Goal: Task Accomplishment & Management: Manage account settings

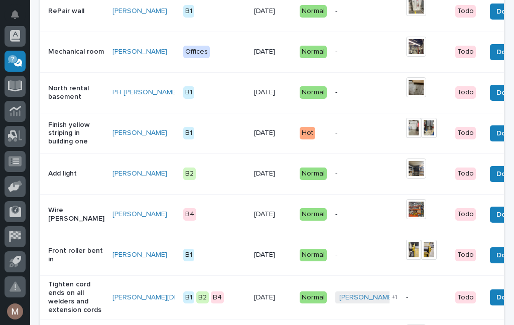
scroll to position [755, 0]
click at [497, 180] on span "Done" at bounding box center [506, 174] width 18 height 12
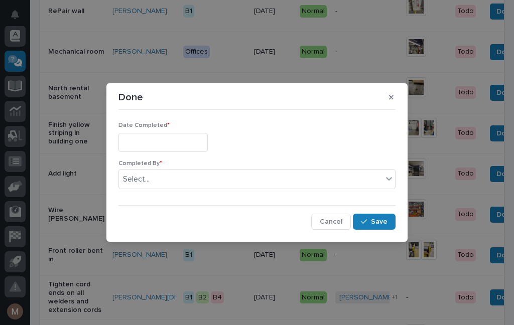
click at [154, 148] on input "text" at bounding box center [163, 142] width 89 height 19
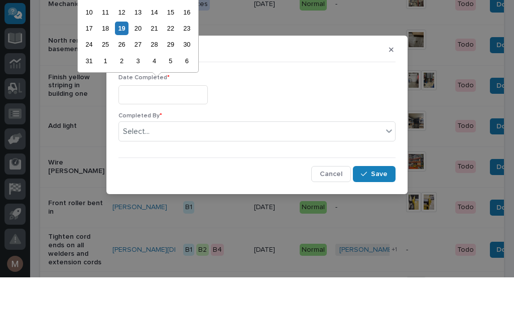
click at [134, 69] on div "20" at bounding box center [138, 76] width 14 height 14
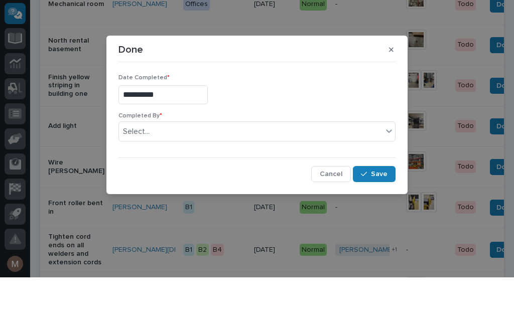
type input "**********"
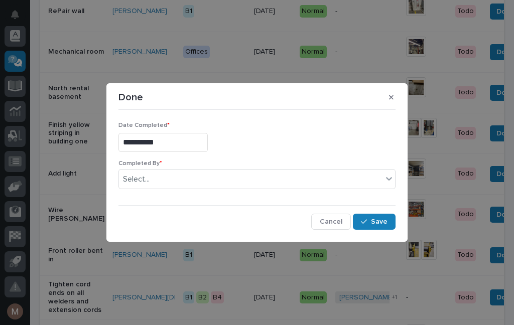
click at [177, 193] on div "Completed By * Select..." at bounding box center [257, 178] width 277 height 37
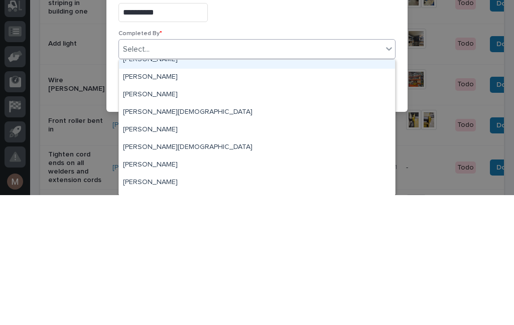
scroll to position [8, 0]
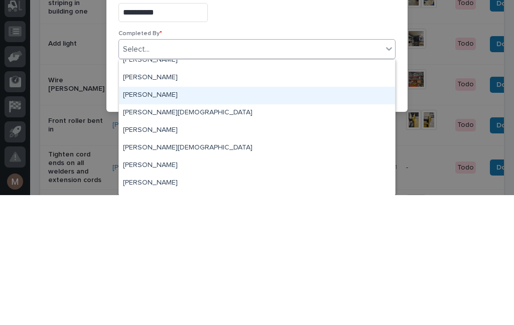
click at [157, 217] on div "[PERSON_NAME]" at bounding box center [257, 226] width 276 height 18
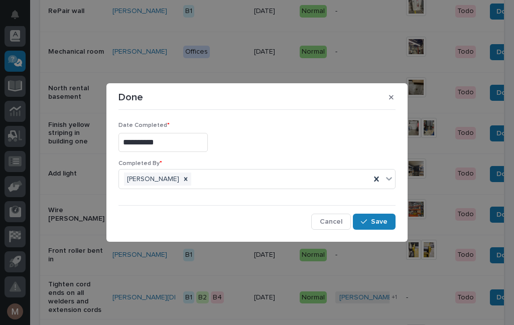
click at [376, 228] on button "Save" at bounding box center [374, 222] width 43 height 16
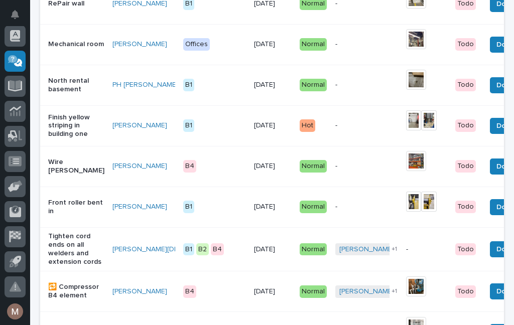
scroll to position [762, 0]
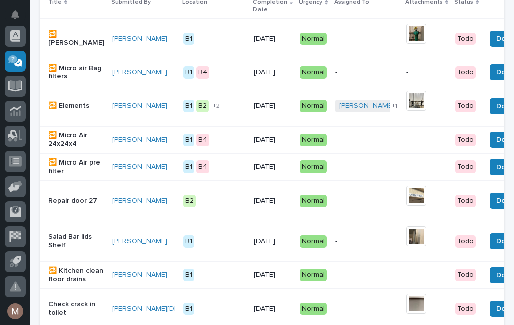
scroll to position [192, 0]
click at [58, 241] on p "Salad Bar lids Shelf" at bounding box center [76, 241] width 56 height 17
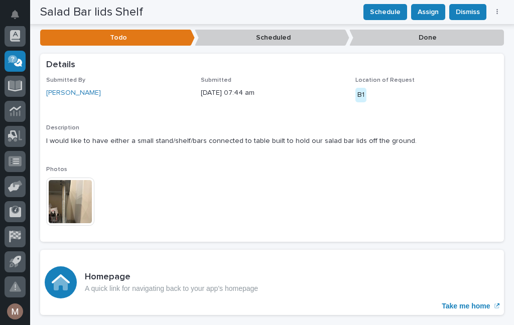
scroll to position [175, 0]
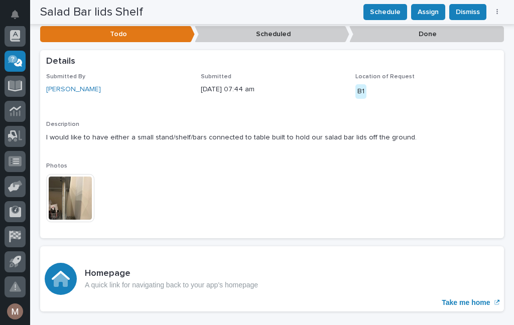
click at [58, 181] on img at bounding box center [70, 198] width 48 height 48
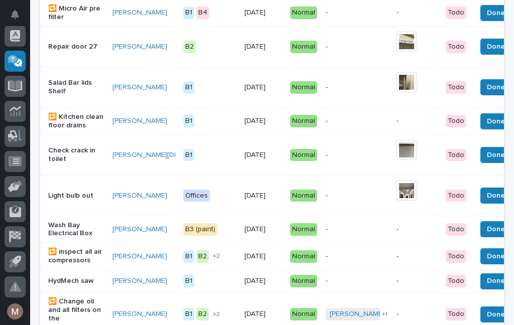
scroll to position [346, 0]
click at [67, 82] on p "Salad Bar lids Shelf" at bounding box center [76, 87] width 56 height 17
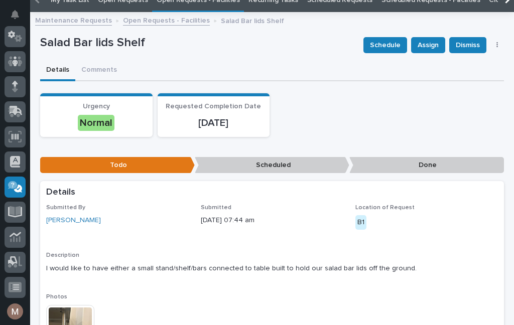
scroll to position [32, 0]
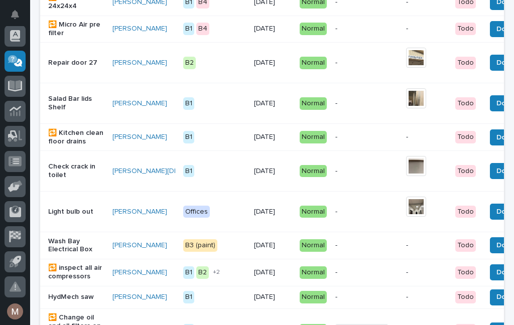
scroll to position [330, 0]
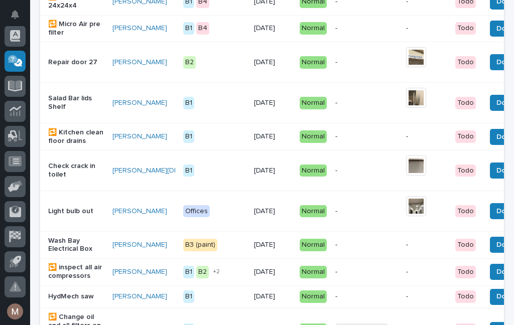
click at [408, 167] on img at bounding box center [416, 166] width 20 height 20
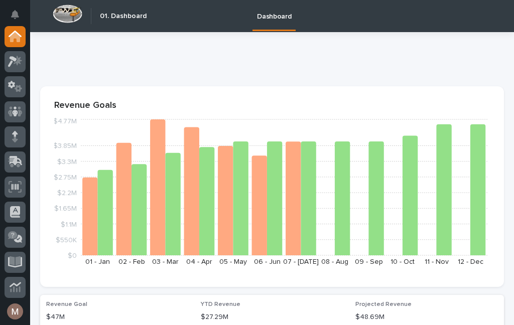
click at [224, 18] on div "Dashboard" at bounding box center [320, 16] width 337 height 32
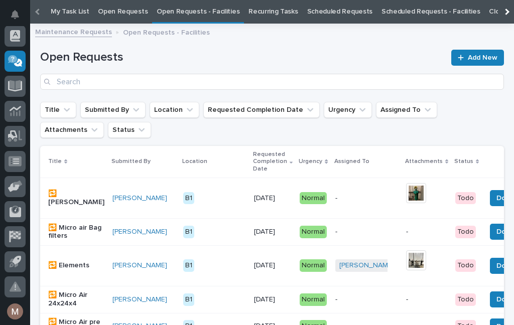
click at [203, 16] on link "Open Requests - Facilities" at bounding box center [198, 12] width 83 height 24
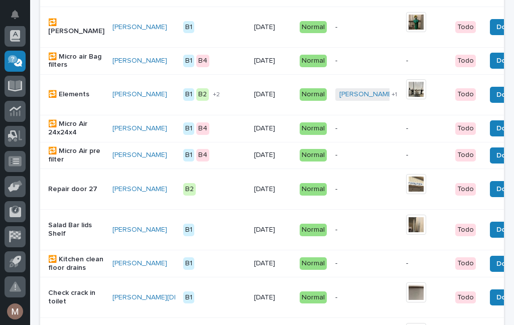
click at [66, 298] on p "Check crack in toilet" at bounding box center [76, 297] width 56 height 17
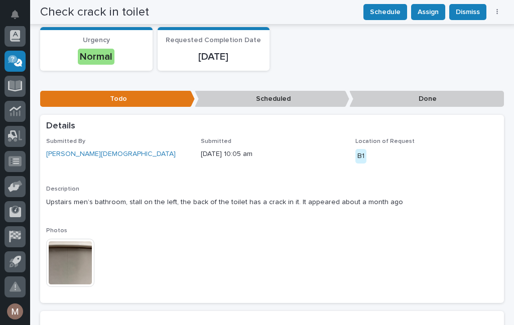
scroll to position [109, 0]
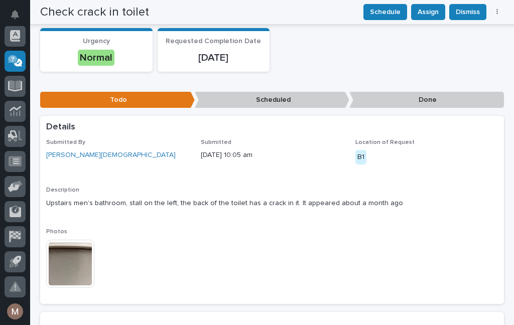
click at [203, 220] on div "Submitted By Kate Crisostomo Submitted 08/08/2025 10:05 am Location of Request …" at bounding box center [272, 218] width 452 height 159
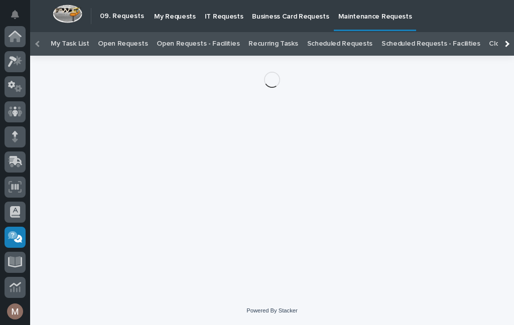
scroll to position [176, 0]
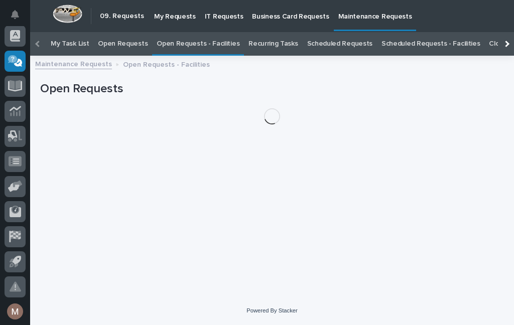
scroll to position [32, 0]
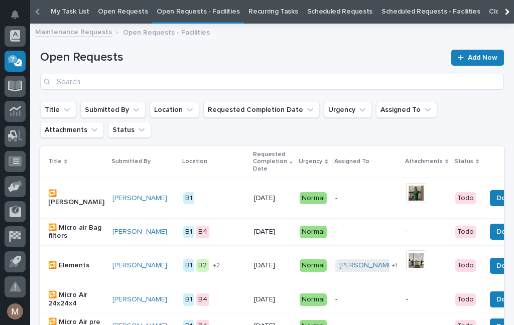
click at [172, 38] on div "Maintenance Requests Open Requests - Facilities" at bounding box center [272, 33] width 484 height 14
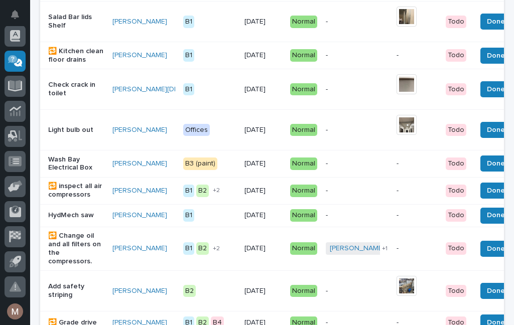
scroll to position [412, 0]
click at [69, 91] on p "Check crack in toilet" at bounding box center [76, 89] width 56 height 17
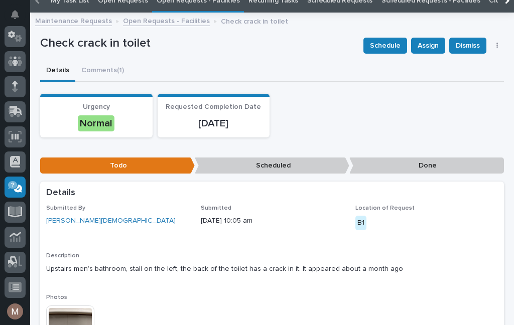
scroll to position [32, 0]
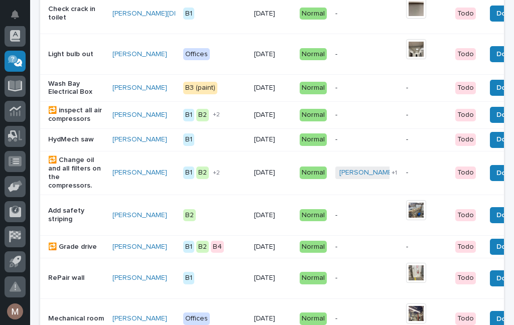
scroll to position [490, 0]
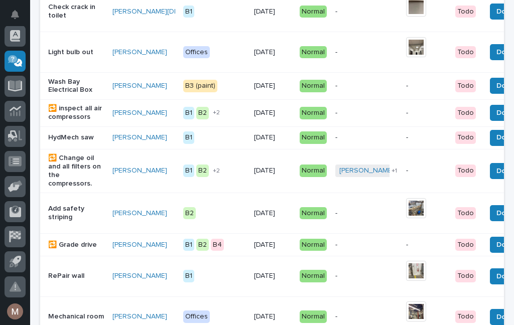
click at [497, 144] on span "Done" at bounding box center [506, 138] width 18 height 12
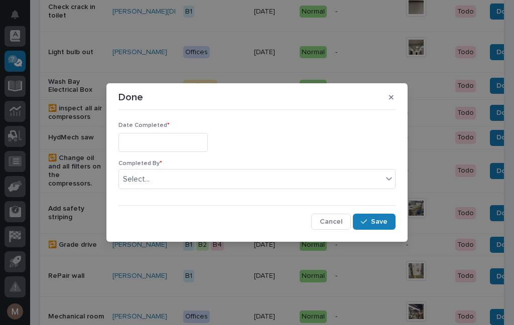
click at [154, 138] on input "text" at bounding box center [163, 142] width 89 height 19
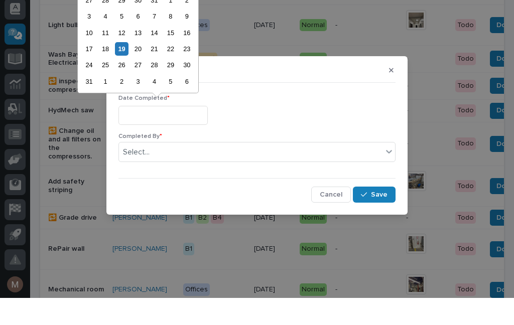
click at [125, 53] on div "12" at bounding box center [122, 60] width 14 height 14
type input "**********"
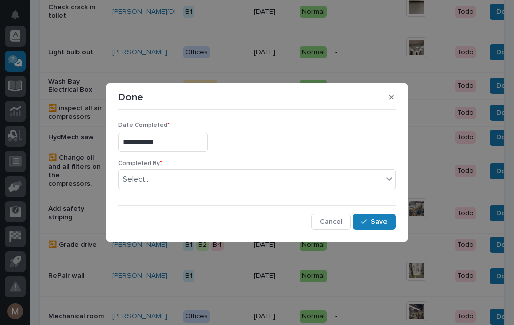
click at [194, 168] on div "Completed By * Select..." at bounding box center [257, 178] width 277 height 37
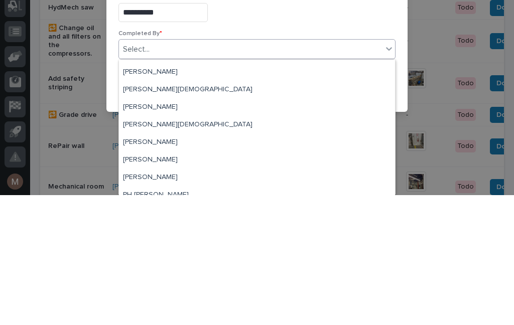
scroll to position [36, 0]
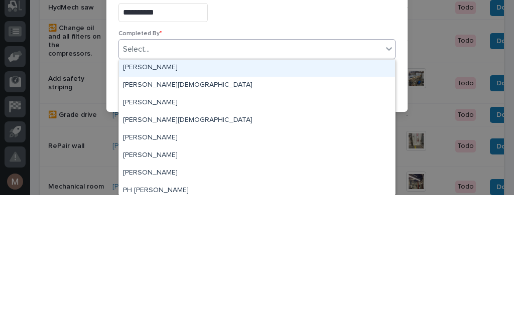
click at [154, 189] on div "[PERSON_NAME]" at bounding box center [257, 198] width 276 height 18
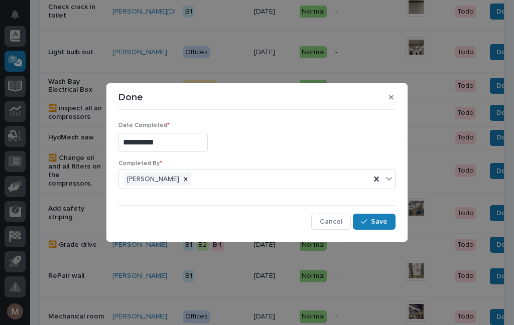
click at [402, 210] on section "**********" at bounding box center [256, 162] width 301 height 159
click at [394, 217] on button "Save" at bounding box center [374, 222] width 43 height 16
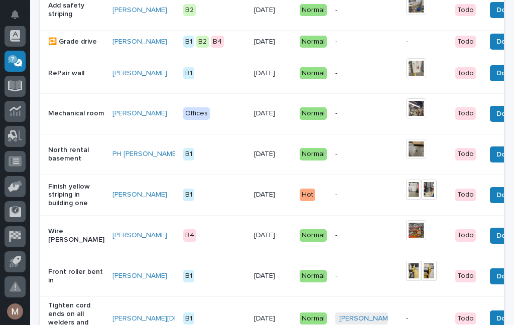
scroll to position [692, 0]
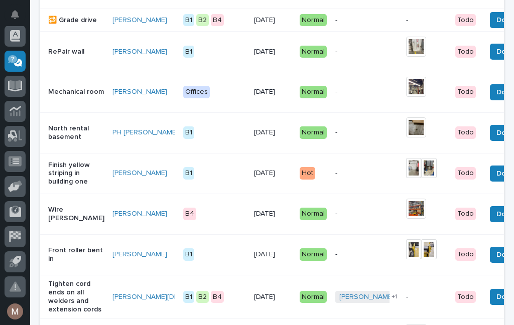
click at [60, 142] on p "North rental basement" at bounding box center [76, 133] width 56 height 17
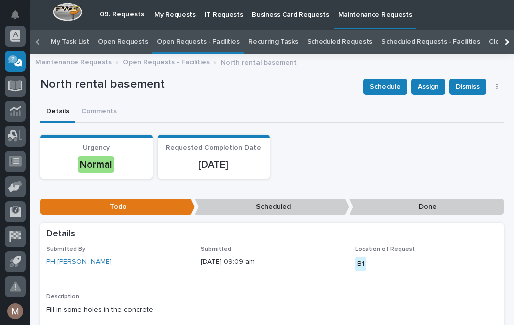
scroll to position [-1, 0]
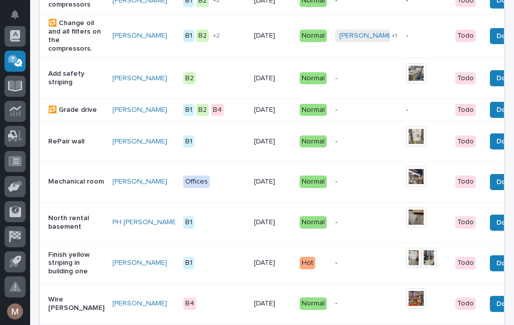
scroll to position [601, 0]
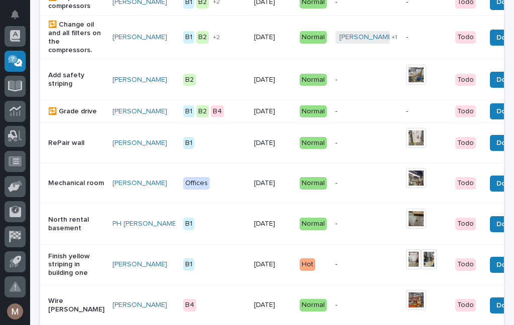
click at [66, 148] on p "RePair wall" at bounding box center [76, 143] width 56 height 9
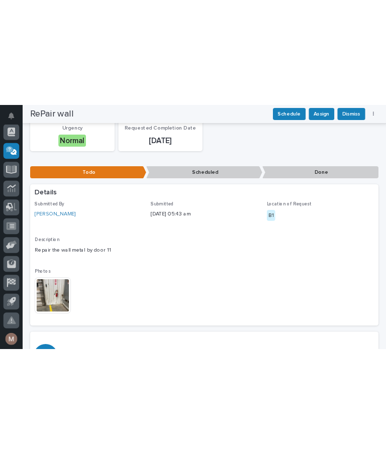
scroll to position [119, 0]
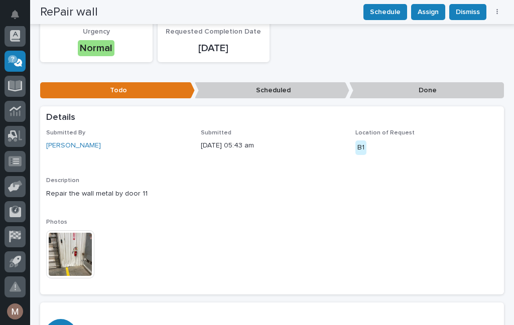
click at [76, 258] on img at bounding box center [70, 254] width 48 height 48
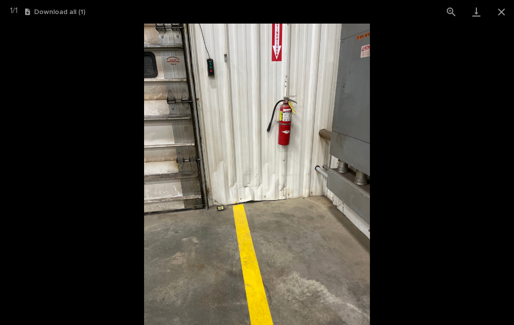
scroll to position [32, 0]
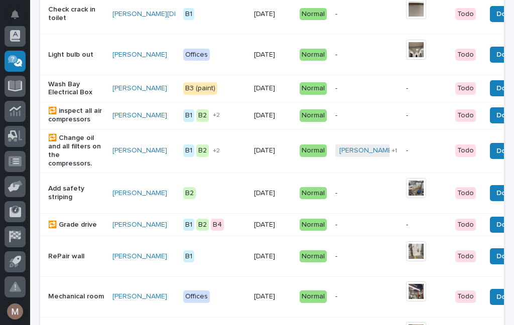
scroll to position [488, 0]
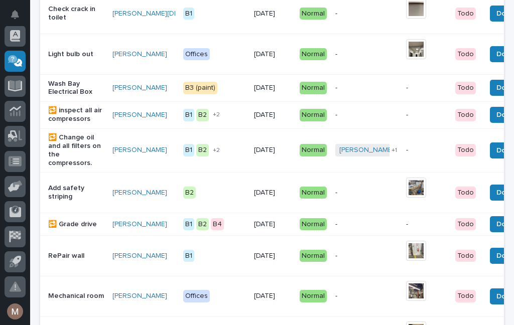
click at [497, 262] on span "Done" at bounding box center [506, 256] width 18 height 12
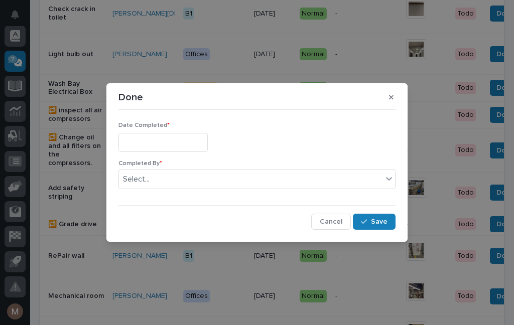
click at [162, 144] on input "text" at bounding box center [163, 142] width 89 height 19
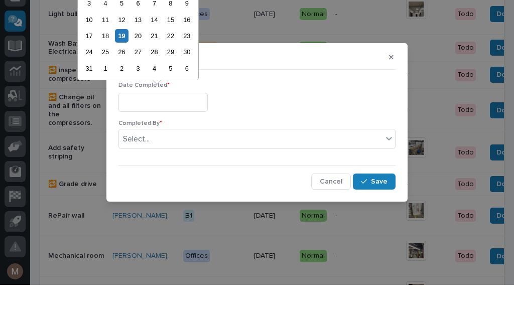
click at [122, 69] on div "19" at bounding box center [122, 76] width 14 height 14
type input "**********"
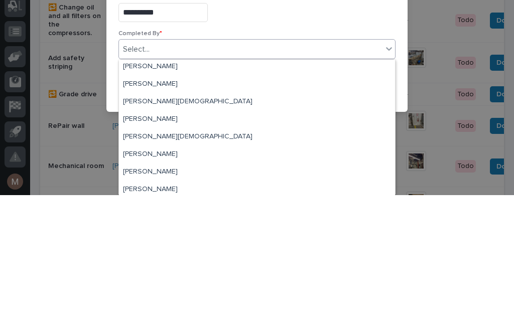
scroll to position [23, 0]
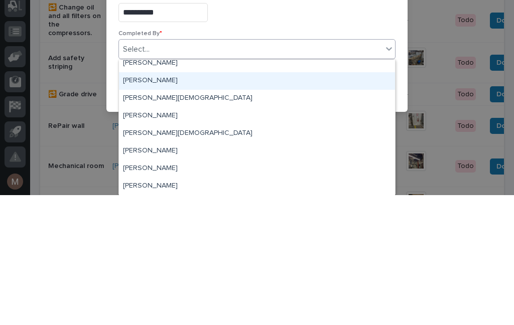
click at [143, 202] on div "[PERSON_NAME]" at bounding box center [257, 211] width 276 height 18
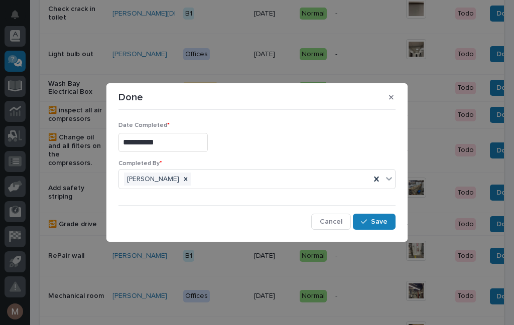
click at [370, 218] on div "button" at bounding box center [366, 221] width 10 height 7
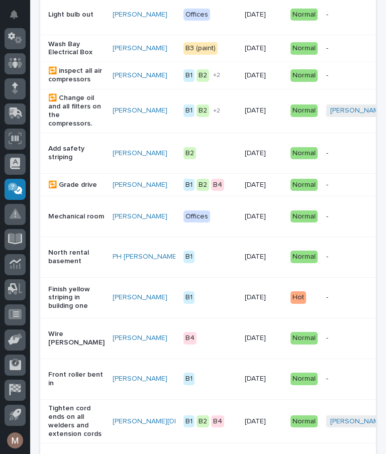
scroll to position [51, 0]
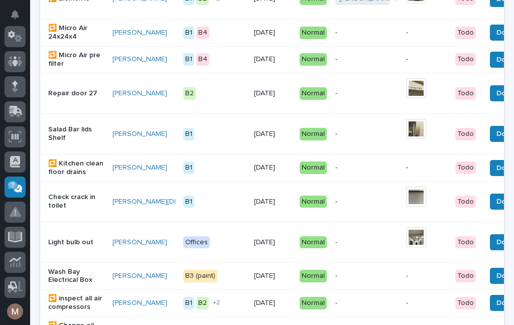
scroll to position [297, 0]
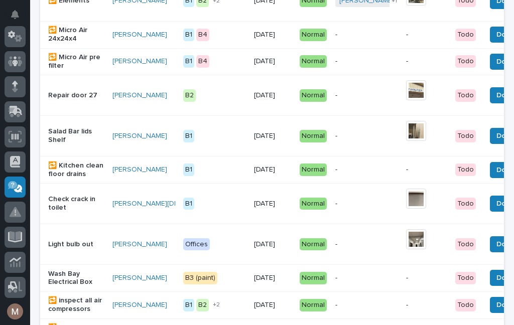
click at [497, 172] on span "Done" at bounding box center [506, 170] width 18 height 12
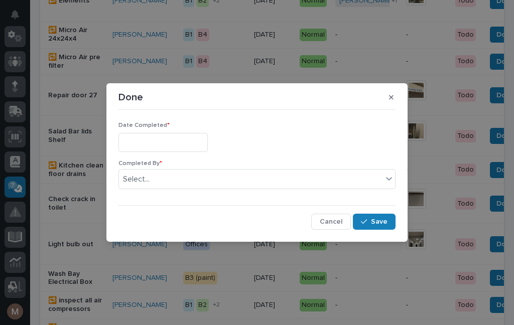
click at [171, 140] on input "text" at bounding box center [163, 142] width 89 height 19
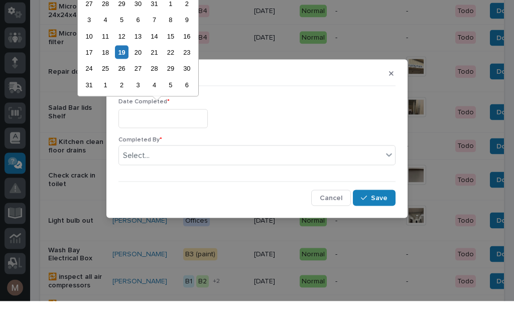
click at [129, 69] on div "19" at bounding box center [122, 76] width 14 height 14
type input "**********"
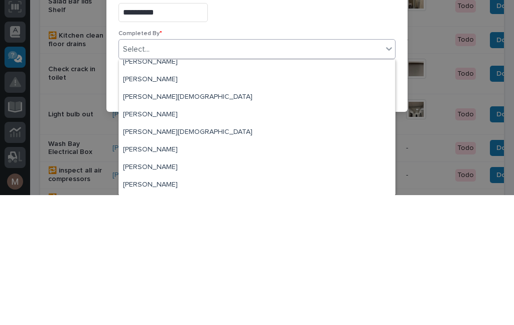
scroll to position [26, 0]
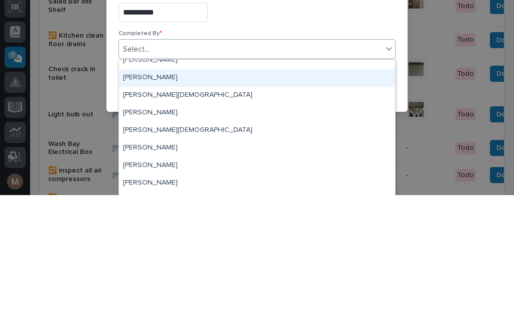
click at [155, 199] on div "[PERSON_NAME]" at bounding box center [257, 208] width 276 height 18
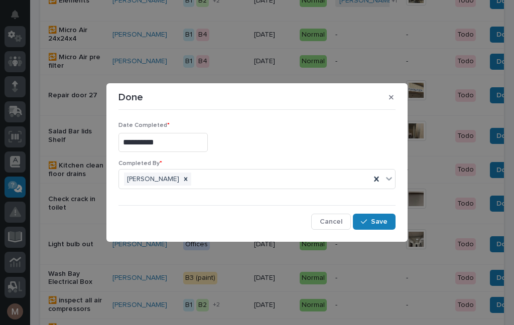
click at [384, 223] on span "Save" at bounding box center [379, 221] width 17 height 9
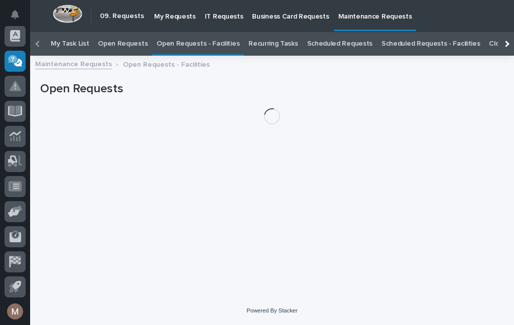
scroll to position [32, 0]
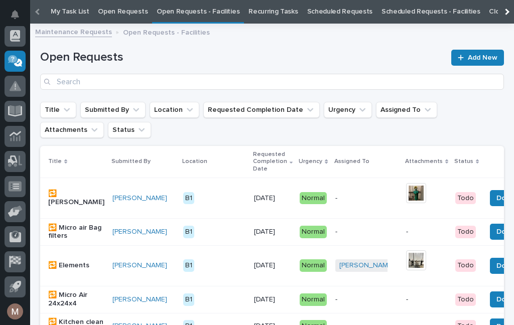
click at [197, 10] on link "Open Requests - Facilities" at bounding box center [198, 12] width 83 height 24
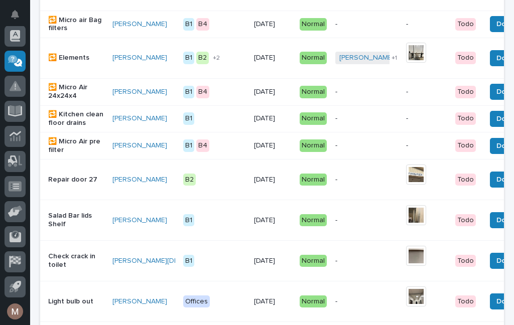
scroll to position [239, 0]
